Goal: Task Accomplishment & Management: Complete application form

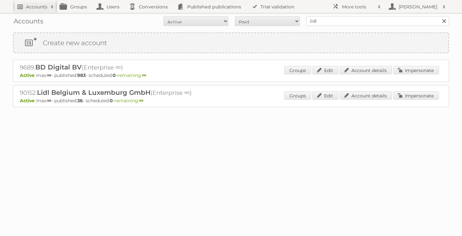
click at [32, 6] on h2 "Accounts" at bounding box center [36, 7] width 21 height 6
click at [35, 44] on link "Create new account" at bounding box center [87, 44] width 149 height 10
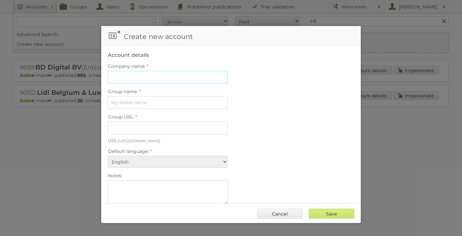
click at [119, 74] on input "Company name:" at bounding box center [168, 77] width 120 height 13
type input "The White Company"
click at [131, 103] on input "Group name:" at bounding box center [168, 102] width 120 height 13
type input "The White Company"
type input "the-white-company-wdrddrxkrkwa"
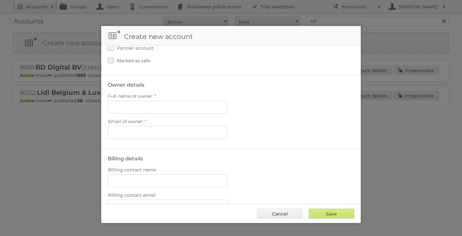
scroll to position [177, 0]
type input "The White Company"
click at [184, 105] on input "Full name of owner:" at bounding box center [168, 106] width 120 height 13
paste input "Patricia Villarino"
type input "Patricia Villarino"
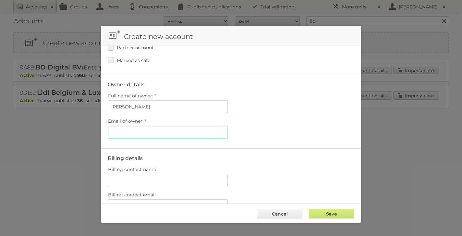
click at [181, 130] on input "Email of owner:" at bounding box center [168, 132] width 120 height 13
paste input "PVillarino@thewhitecompany.com"
type input "PVillarino@thewhitecompany.com"
click at [157, 174] on input "Billing contact name" at bounding box center [168, 180] width 120 height 13
paste input "[PERSON_NAME]"
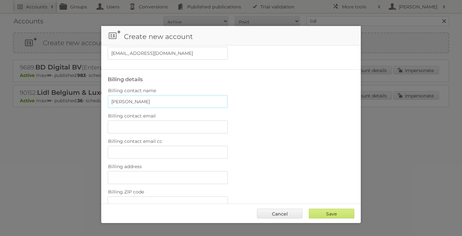
scroll to position [259, 0]
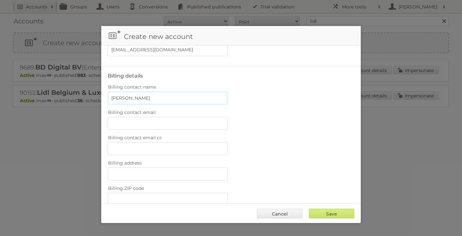
type input "[PERSON_NAME]"
click at [149, 117] on input "Billing contact email" at bounding box center [168, 123] width 120 height 13
paste input "[EMAIL_ADDRESS][DOMAIN_NAME]"
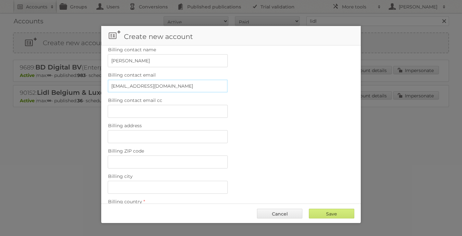
scroll to position [299, 0]
type input "[EMAIL_ADDRESS][DOMAIN_NAME]"
click at [141, 129] on input "Billing address" at bounding box center [168, 134] width 120 height 13
paste input "2, Television Centre, 101 Wood Ln, London W12 7FR"
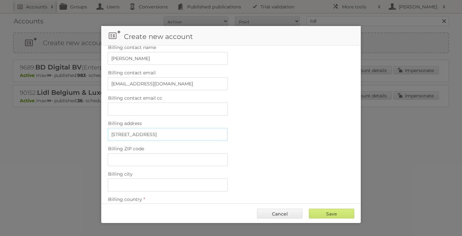
drag, startPoint x: 206, startPoint y: 128, endPoint x: 228, endPoint y: 129, distance: 21.8
click at [228, 129] on div "Billing address 2, Television Centre, 101 Wood Ln, London W12 7FR" at bounding box center [231, 130] width 247 height 22
type input "2, Television Centre, 101 Wood Ln, London"
click at [190, 156] on input "Billing ZIP code" at bounding box center [168, 159] width 120 height 13
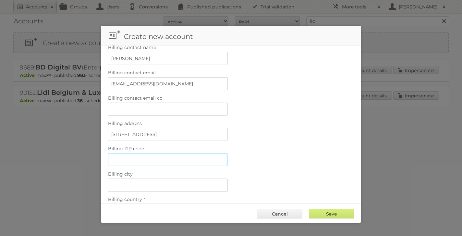
paste input "W12 7FR"
type input "W12 7FR"
drag, startPoint x: 207, startPoint y: 130, endPoint x: 188, endPoint y: 129, distance: 19.5
click at [188, 129] on input "2, Television Centre, 101 Wood Ln, London" at bounding box center [168, 134] width 120 height 13
type input "2, Television Centre, 101 Wood Ln,"
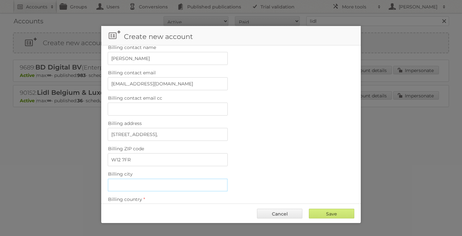
click at [159, 178] on input "Billing city" at bounding box center [168, 184] width 120 height 13
paste input "London"
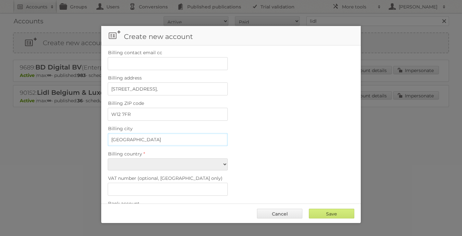
scroll to position [351, 0]
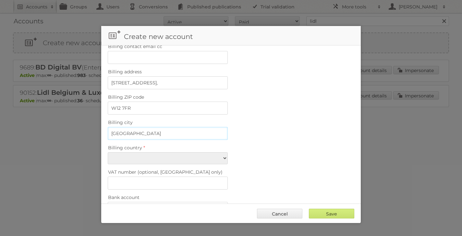
type input "London"
click at [181, 76] on input "2, Television Centre, 101 Wood Ln," at bounding box center [168, 82] width 120 height 13
type input "2, Television Centre, 101 Wood Lane"
click at [134, 152] on select "Afghanistan Åland Islands Albania Algeria American Samoa Andorra Angola Anguill…" at bounding box center [168, 158] width 120 height 12
select select "GB"
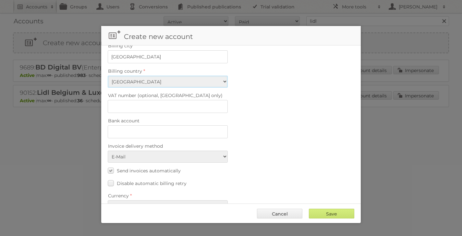
scroll to position [435, 0]
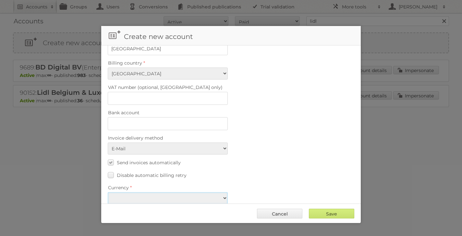
click at [151, 192] on select "EUR USD" at bounding box center [168, 198] width 120 height 12
select select "eur"
click at [327, 214] on input "Save" at bounding box center [331, 214] width 45 height 10
type input "Save"
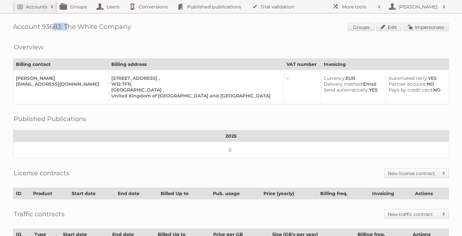
drag, startPoint x: 61, startPoint y: 27, endPoint x: 42, endPoint y: 27, distance: 18.5
click at [42, 27] on h1 "Account 93683: The White Company Groups Edit Impersonate" at bounding box center [231, 28] width 436 height 10
copy h1 "93683"
